Goal: Information Seeking & Learning: Learn about a topic

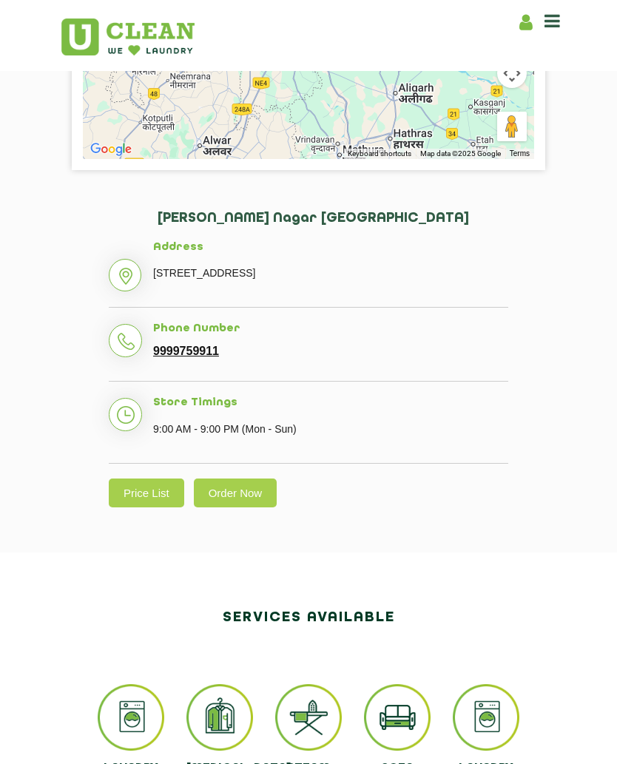
scroll to position [491, 0]
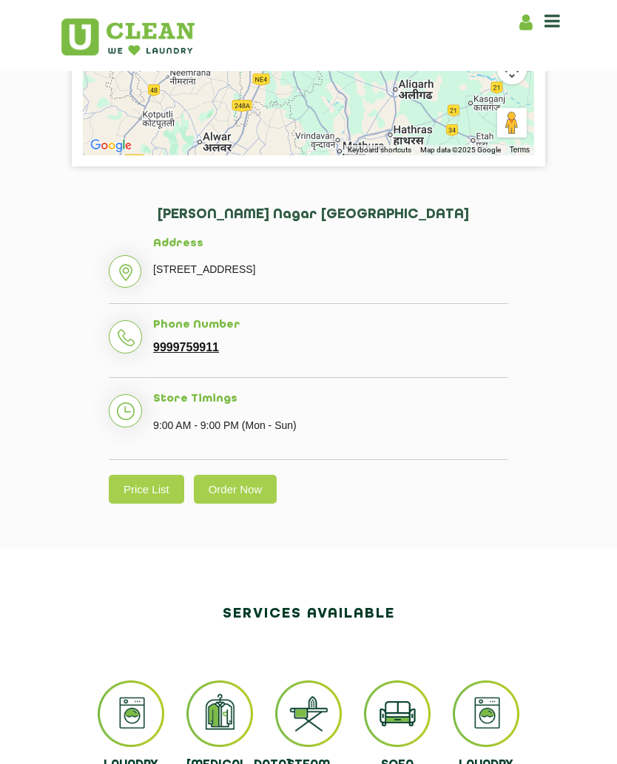
click at [148, 488] on link "Price List" at bounding box center [146, 489] width 75 height 29
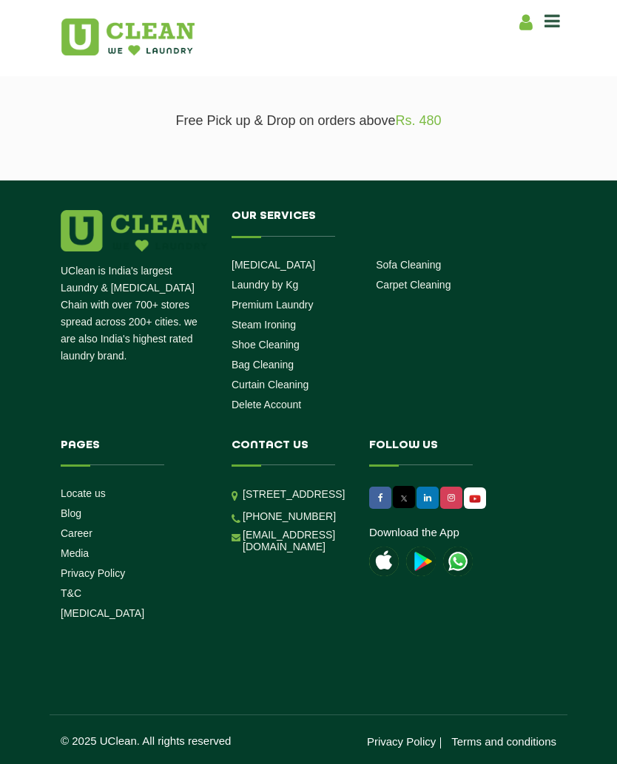
scroll to position [388, 0]
select select "0"
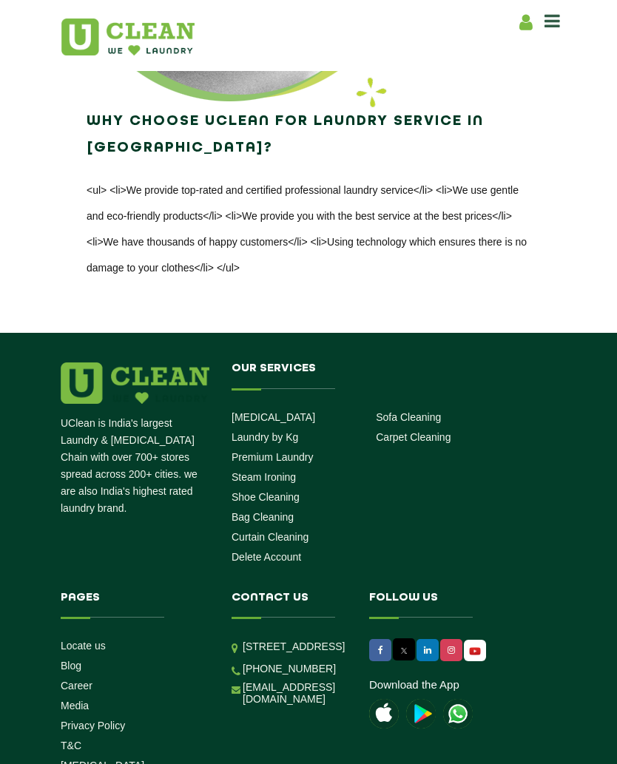
scroll to position [2678, 0]
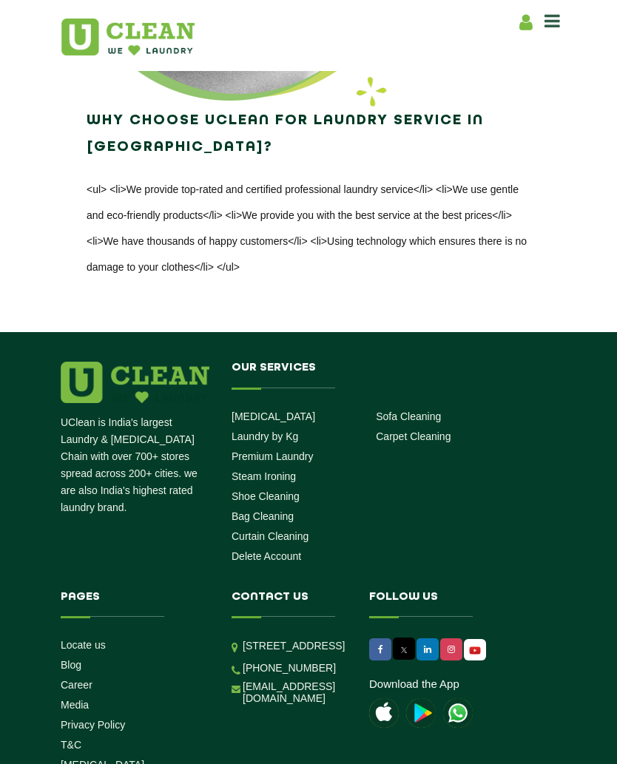
click at [280, 431] on link "Laundry by Kg" at bounding box center [265, 437] width 67 height 12
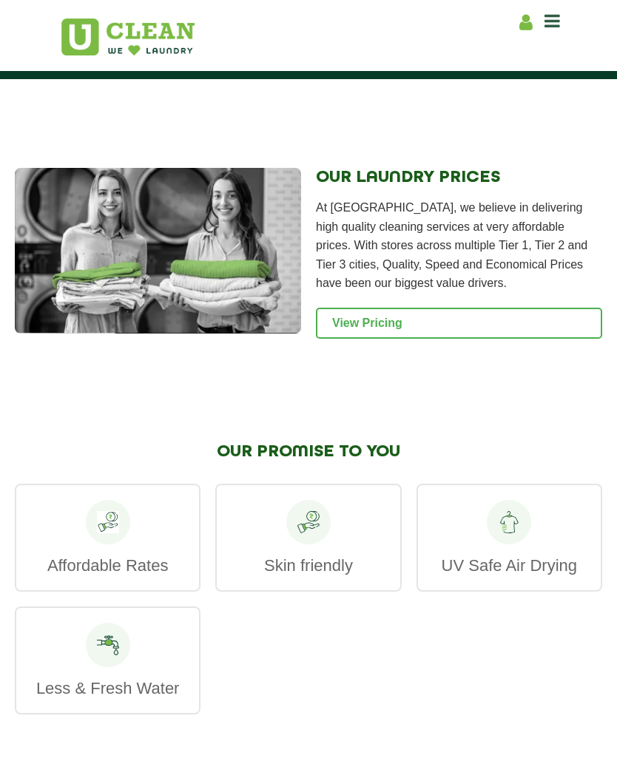
scroll to position [2187, 0]
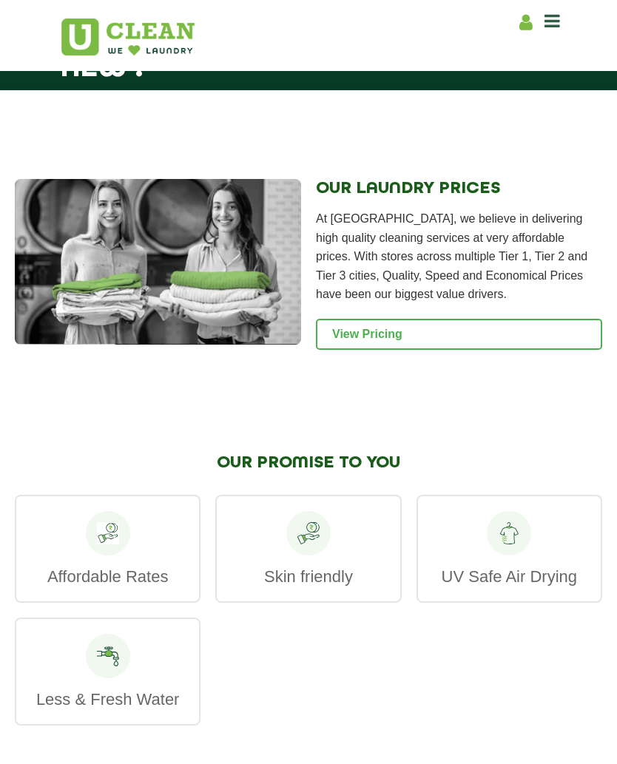
click at [398, 348] on link "View Pricing" at bounding box center [459, 334] width 286 height 31
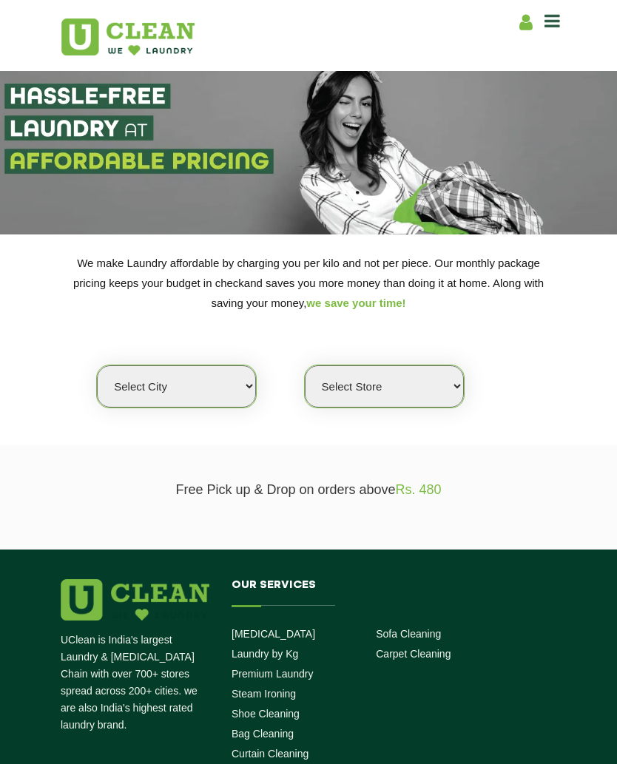
click at [246, 369] on select "Select city Aalo Agartala Agra Ahmedabad Akola Aligarh Alwar - UClean Select Am…" at bounding box center [176, 386] width 159 height 42
select select "18"
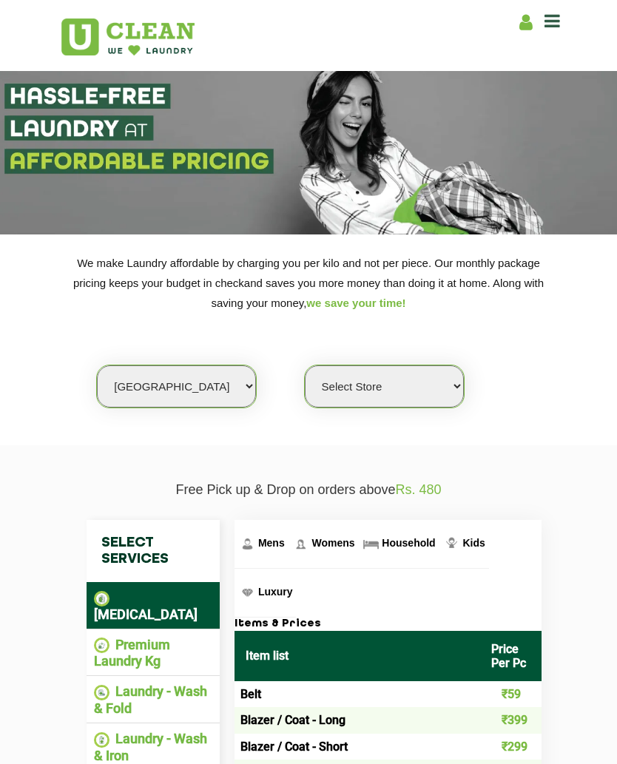
click at [445, 372] on select "Select Store UClean Indirapuram UClean Crossing Republic UClean Raj Nagar Ghazi…" at bounding box center [384, 386] width 159 height 42
select select "226"
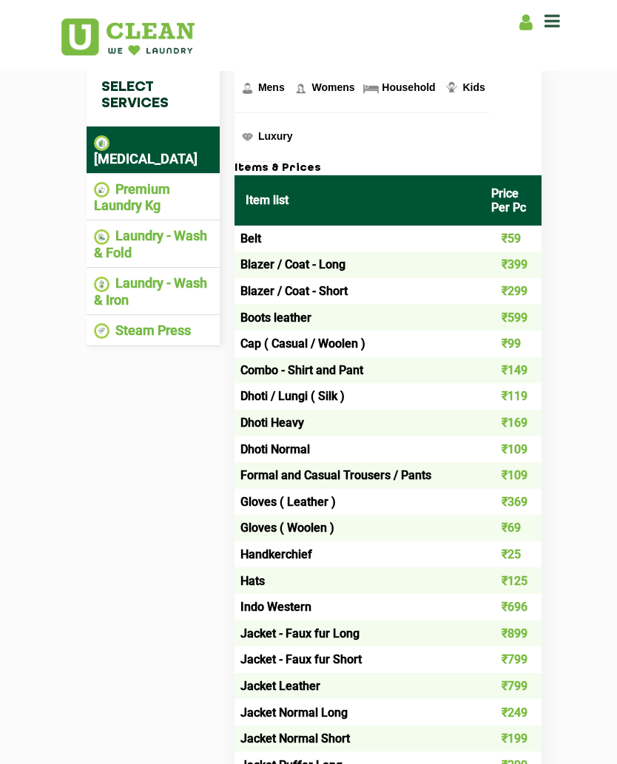
scroll to position [454, 0]
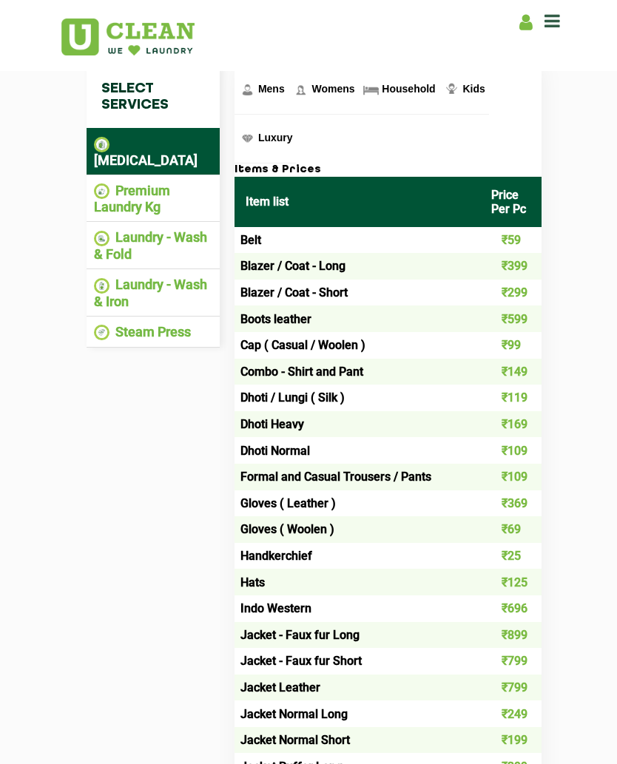
click at [161, 183] on li "Premium Laundry Kg" at bounding box center [153, 199] width 118 height 33
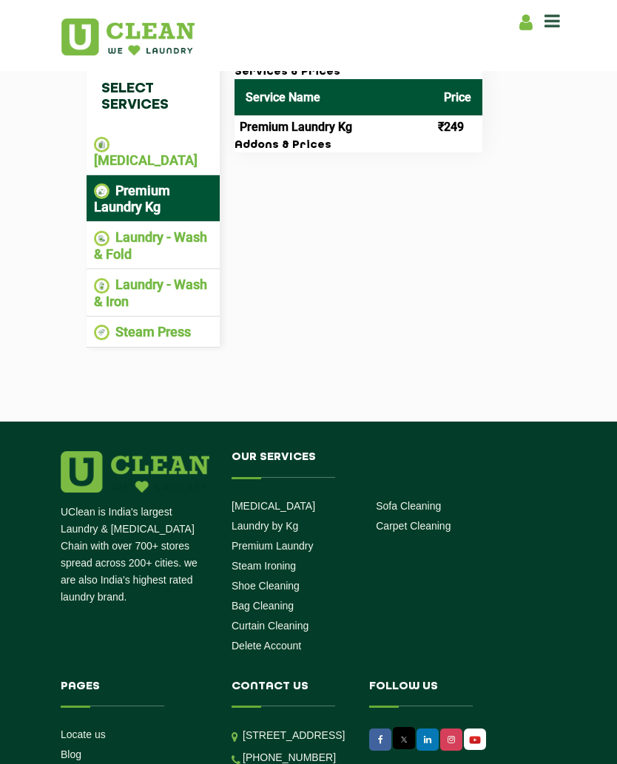
click at [151, 229] on li "Laundry - Wash & Fold" at bounding box center [153, 245] width 118 height 33
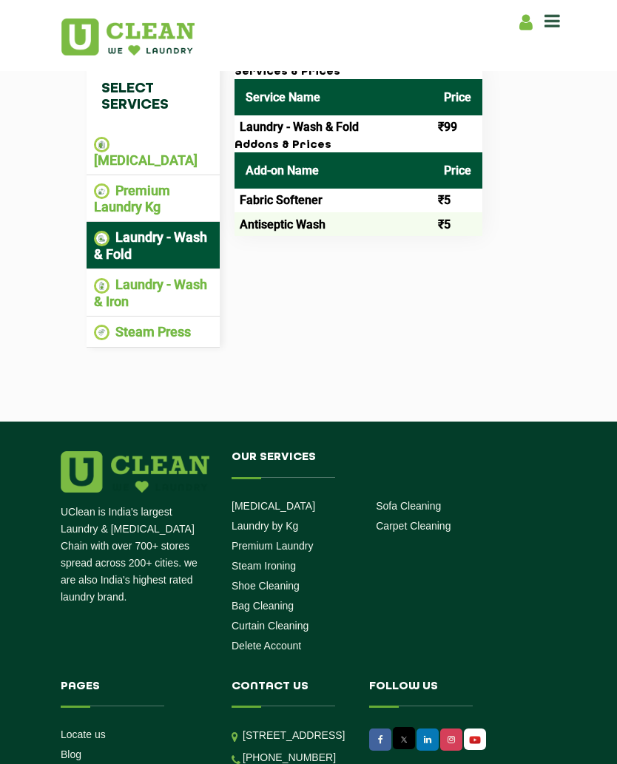
click at [166, 324] on li "Steam Press" at bounding box center [153, 332] width 118 height 17
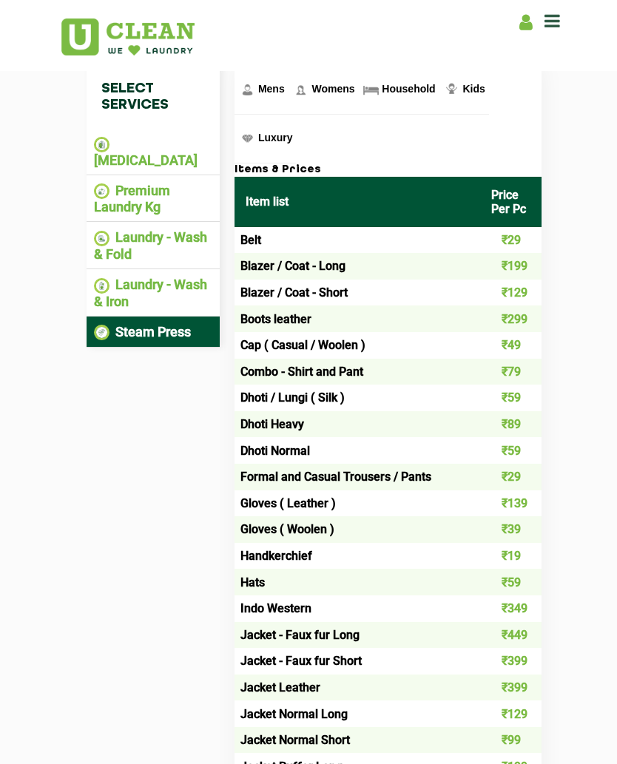
click at [285, 83] on span "Household" at bounding box center [271, 89] width 27 height 12
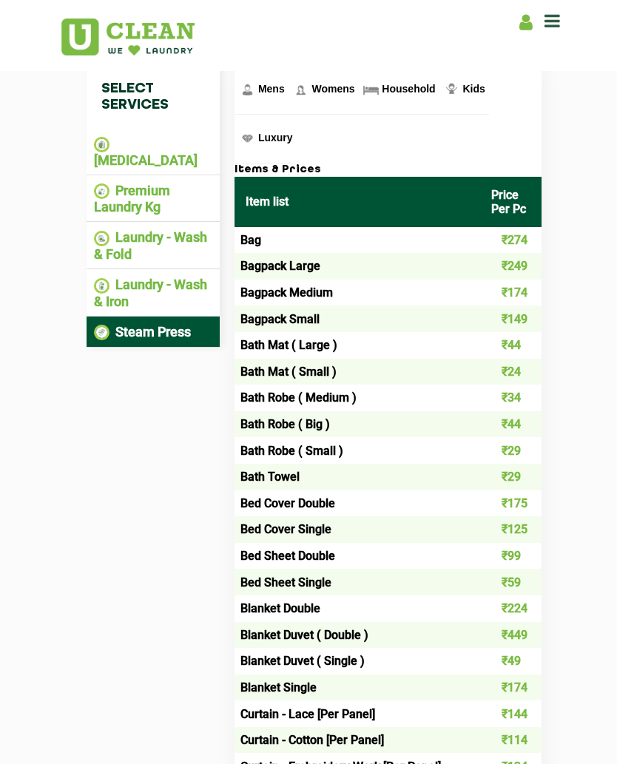
click at [274, 83] on span "Mens" at bounding box center [271, 89] width 27 height 12
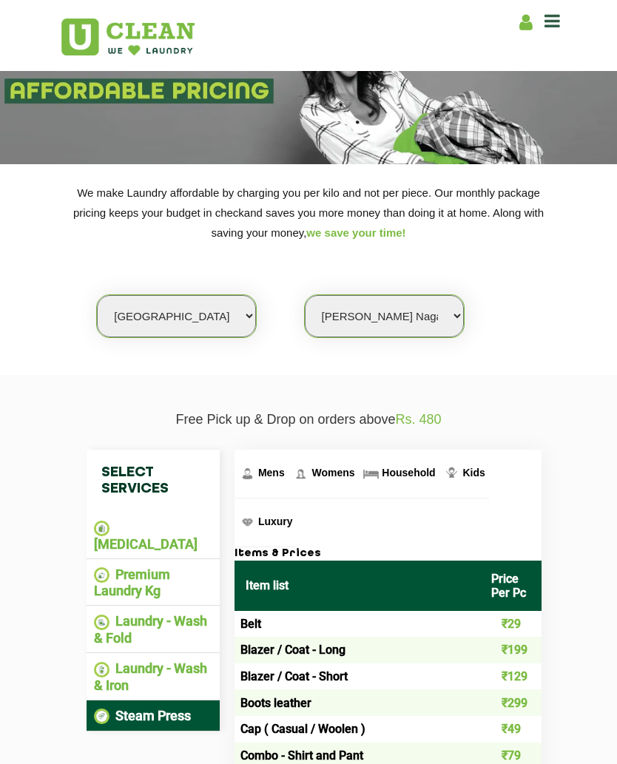
scroll to position [66, 0]
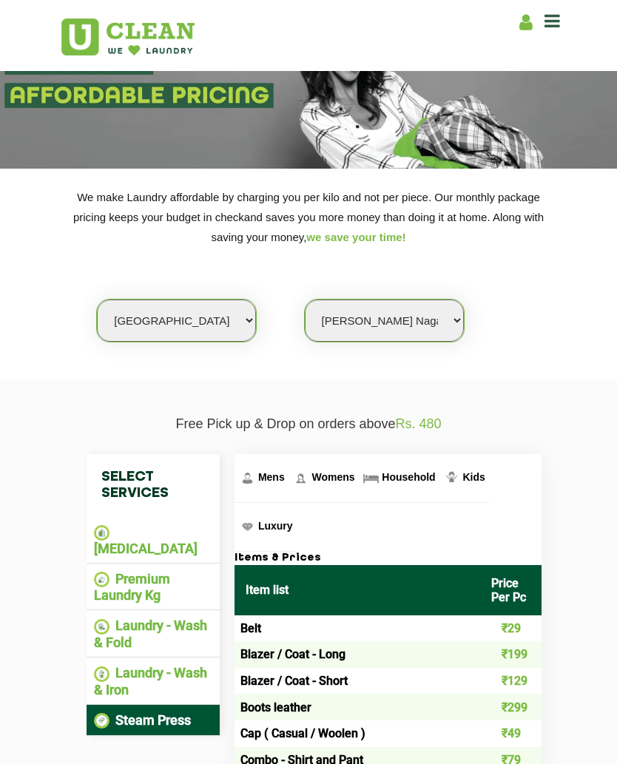
click at [183, 665] on li "Laundry - Wash & Iron" at bounding box center [153, 681] width 118 height 33
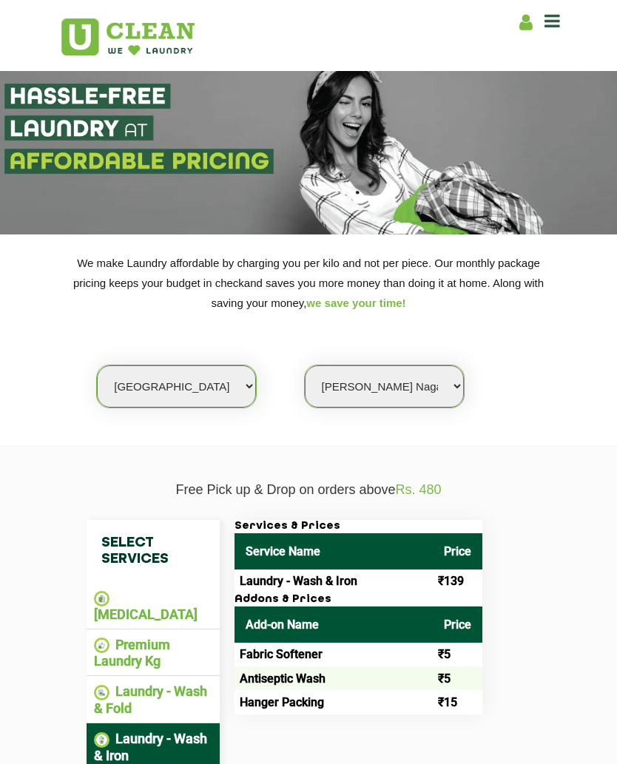
scroll to position [0, 0]
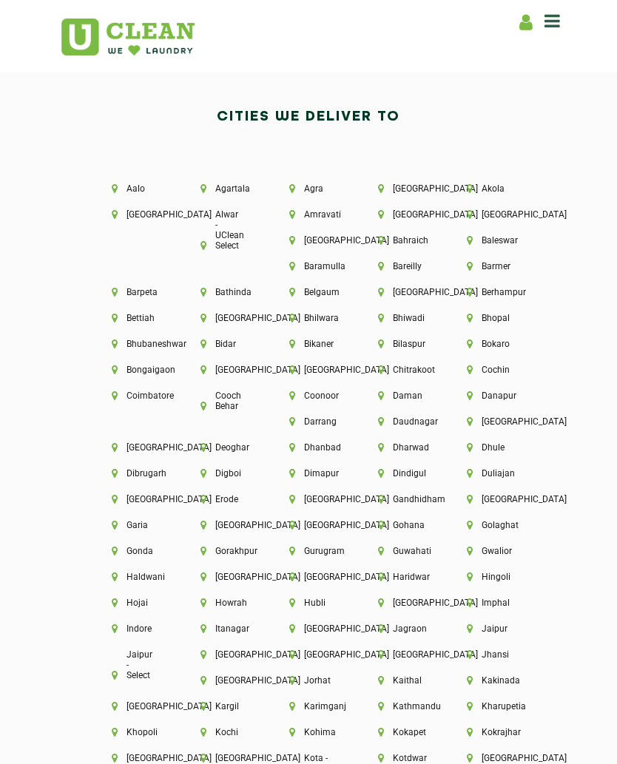
scroll to position [2980, 0]
click at [143, 450] on li "[GEOGRAPHIC_DATA]" at bounding box center [131, 447] width 38 height 10
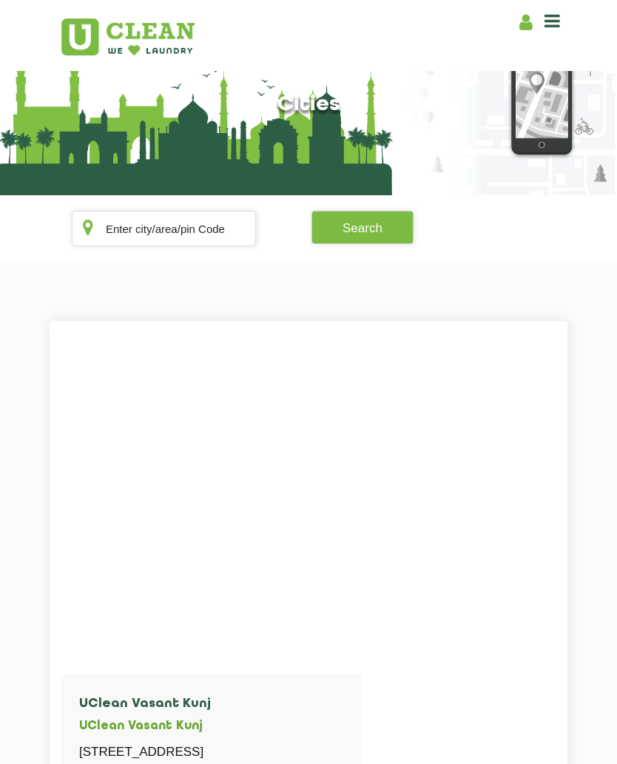
scroll to position [18, 0]
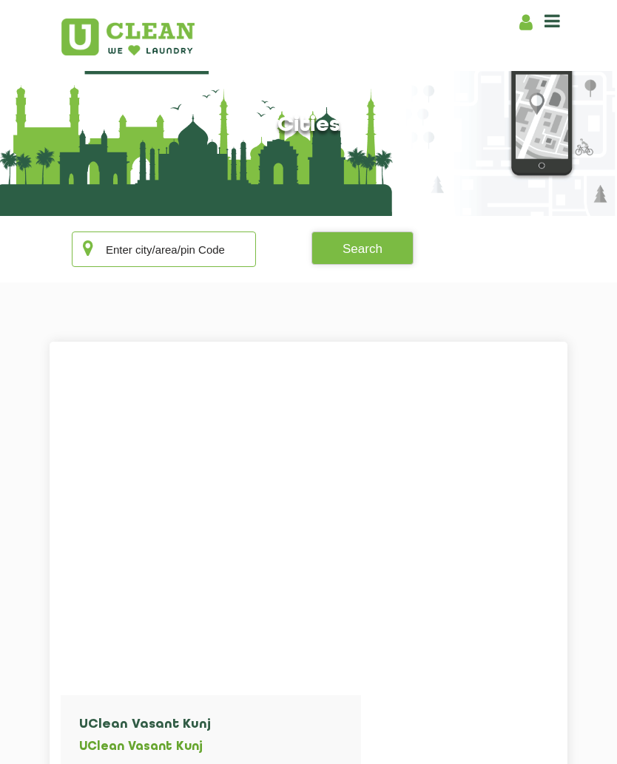
click at [192, 243] on input "text" at bounding box center [164, 250] width 184 height 36
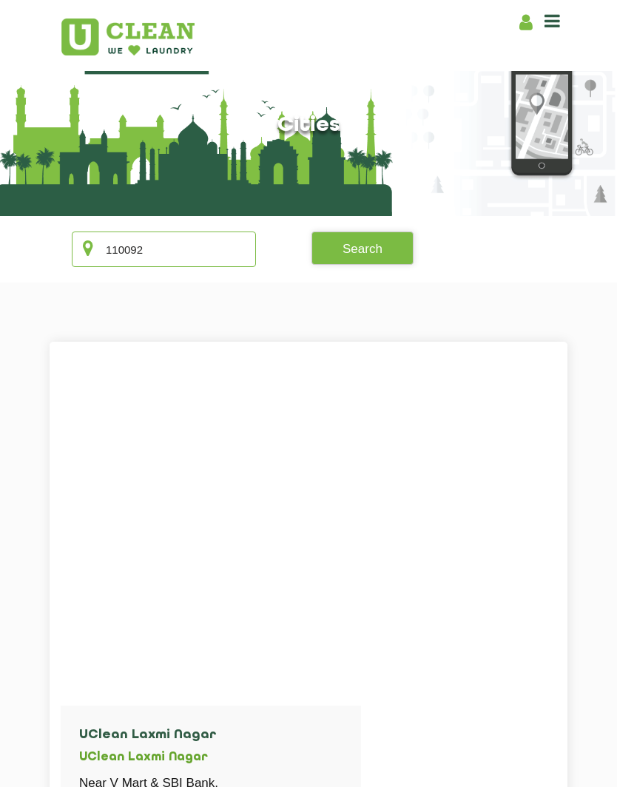
type input "110092"
click at [391, 226] on section "110092 Search" at bounding box center [308, 249] width 617 height 67
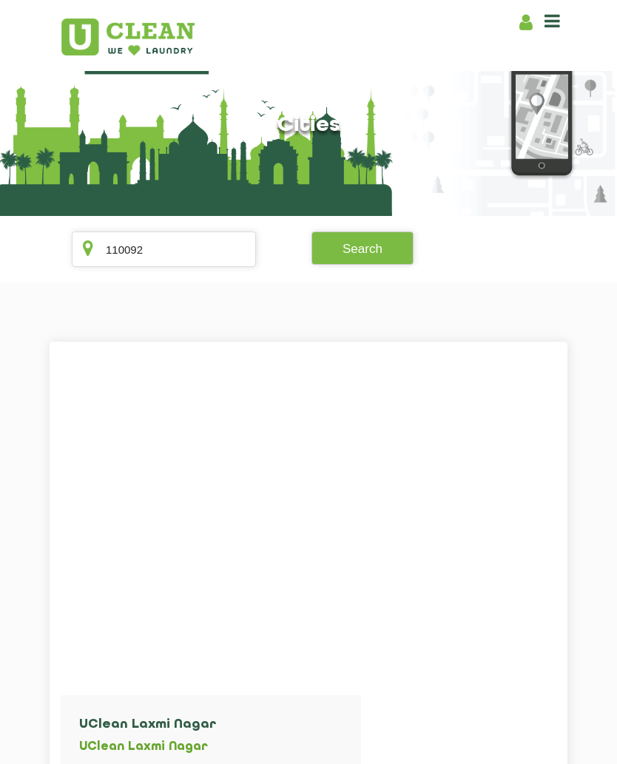
click at [387, 246] on button "Search" at bounding box center [362, 248] width 102 height 33
click at [372, 246] on button "Search" at bounding box center [362, 248] width 102 height 33
click at [361, 247] on button "Search" at bounding box center [362, 248] width 102 height 33
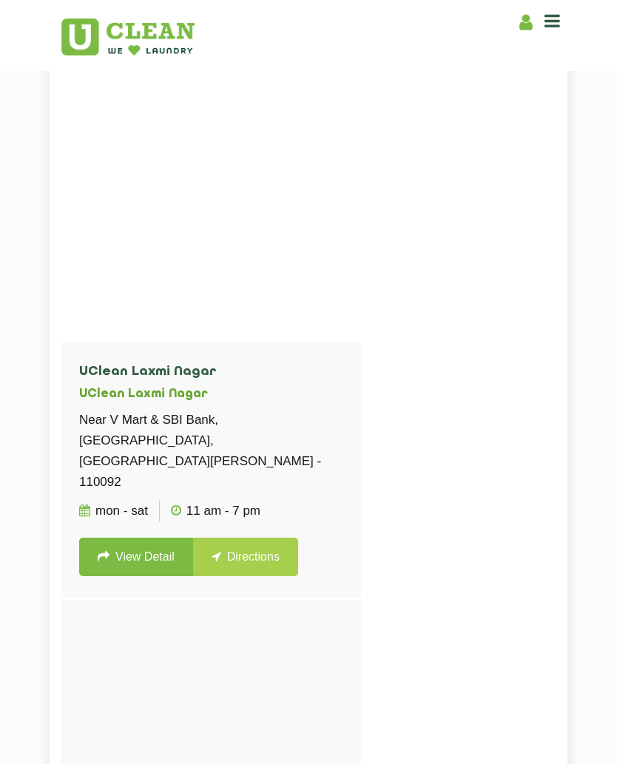
scroll to position [373, 0]
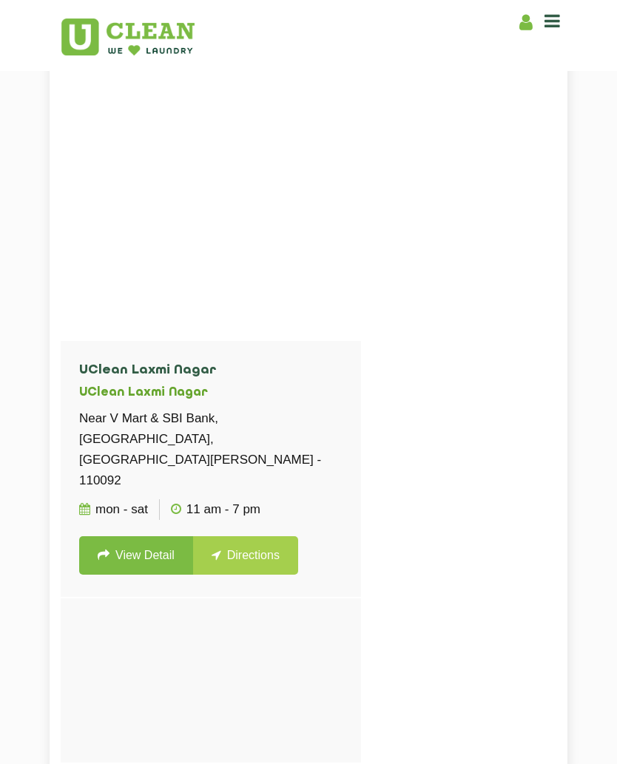
click at [255, 536] on link "Directions" at bounding box center [245, 555] width 105 height 38
click at [141, 536] on link "View Detail" at bounding box center [136, 555] width 114 height 38
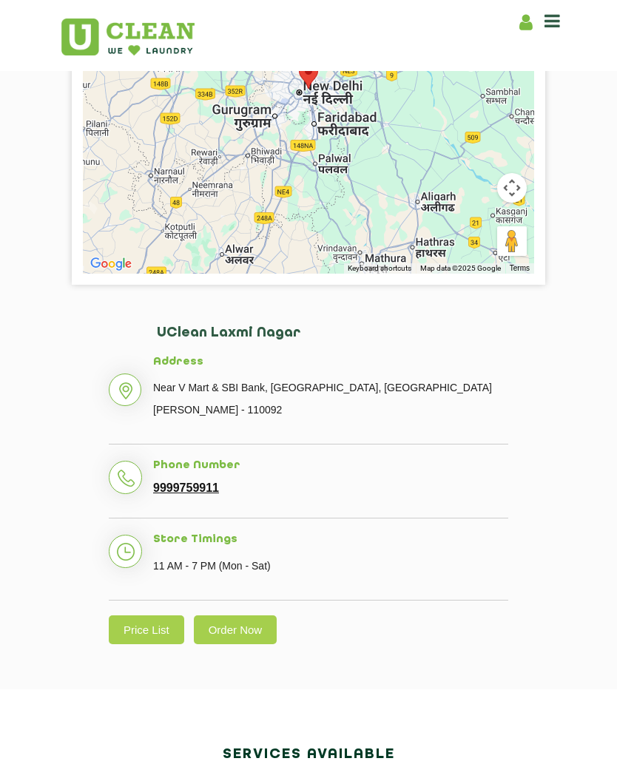
click at [155, 627] on link "Price List" at bounding box center [146, 629] width 75 height 29
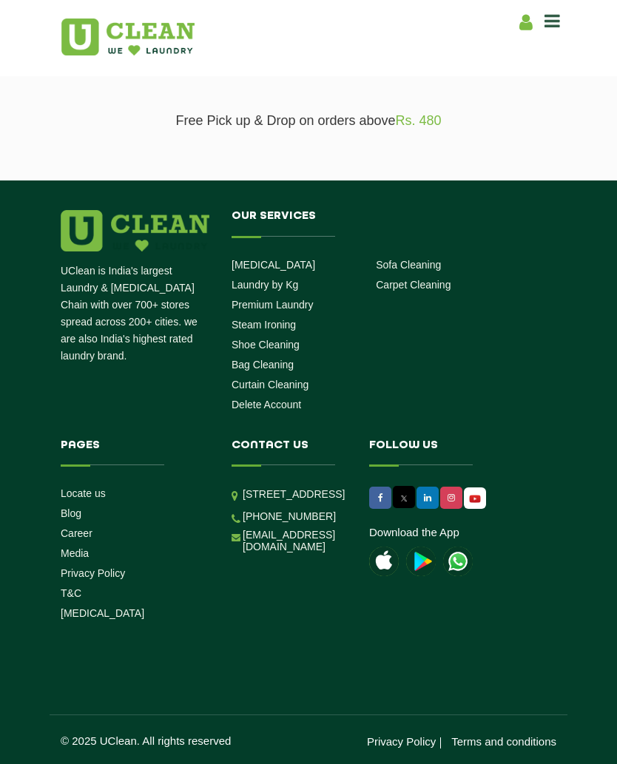
select select "0"
click at [279, 259] on link "[MEDICAL_DATA]" at bounding box center [274, 265] width 84 height 12
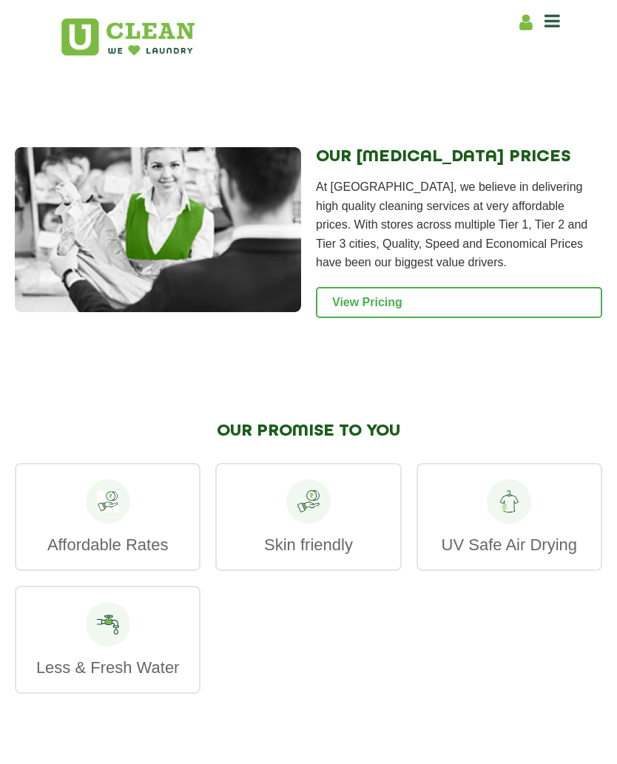
scroll to position [1905, 0]
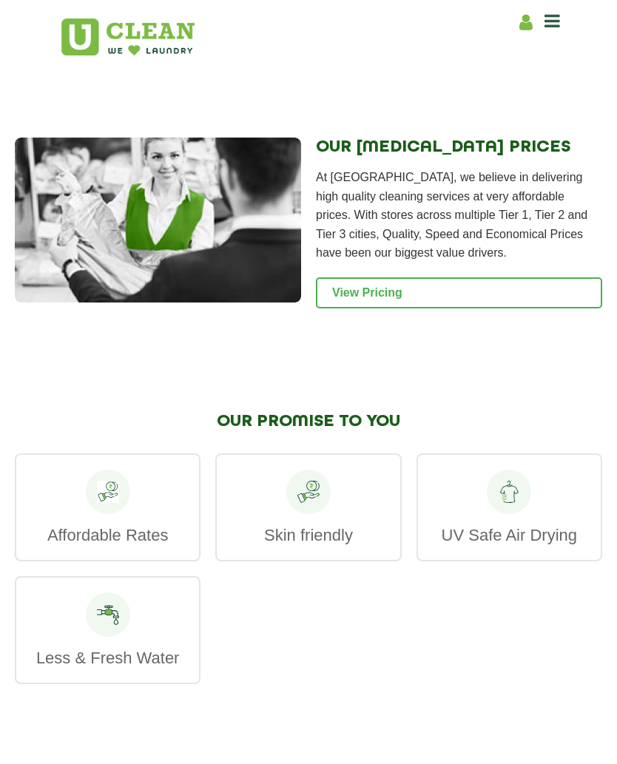
click at [453, 308] on link "View Pricing" at bounding box center [459, 292] width 286 height 31
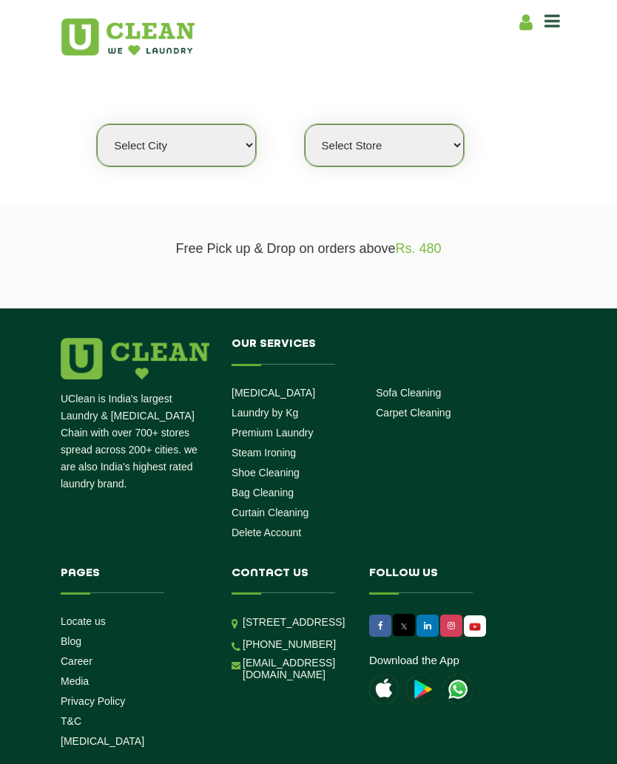
scroll to position [243, 0]
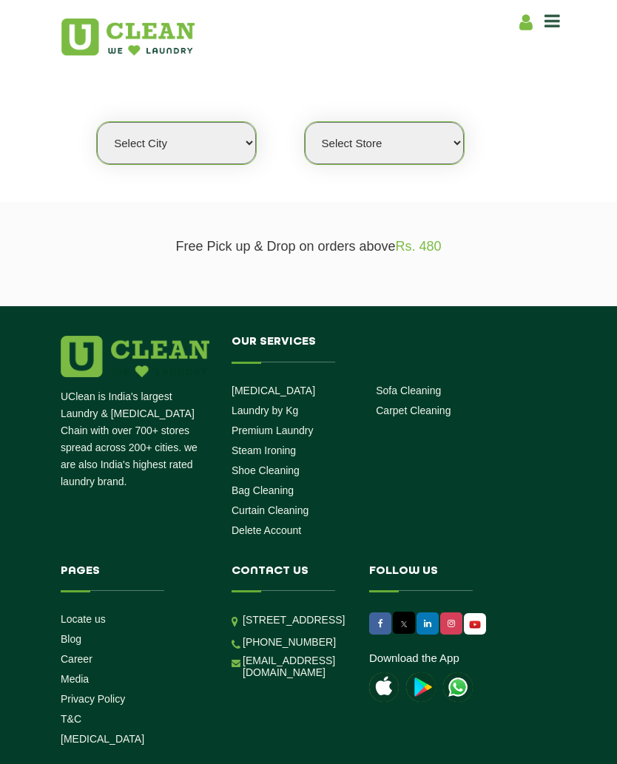
click at [285, 405] on link "Laundry by Kg" at bounding box center [265, 411] width 67 height 12
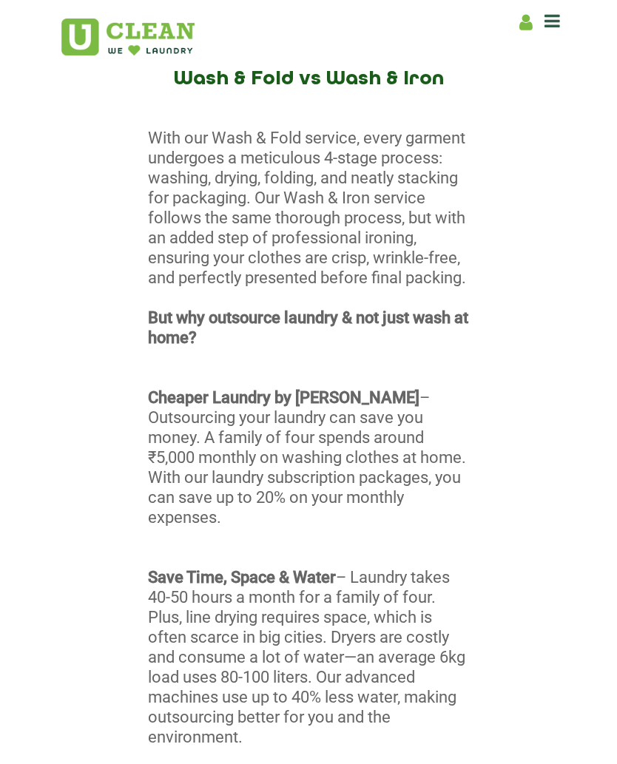
scroll to position [561, 0]
